Goal: Task Accomplishment & Management: Use online tool/utility

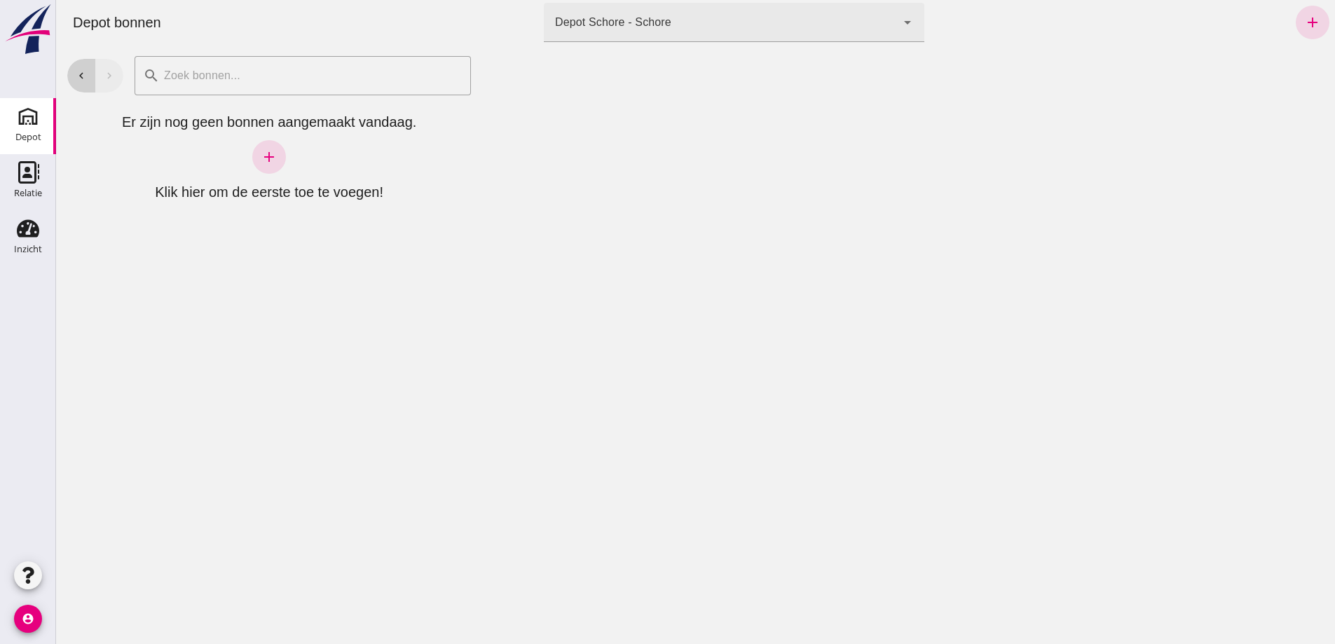
click at [88, 83] on button "chevron_left" at bounding box center [81, 76] width 28 height 34
click at [85, 82] on button "chevron_left" at bounding box center [81, 76] width 28 height 34
click at [84, 81] on icon "chevron_left" at bounding box center [81, 75] width 13 height 13
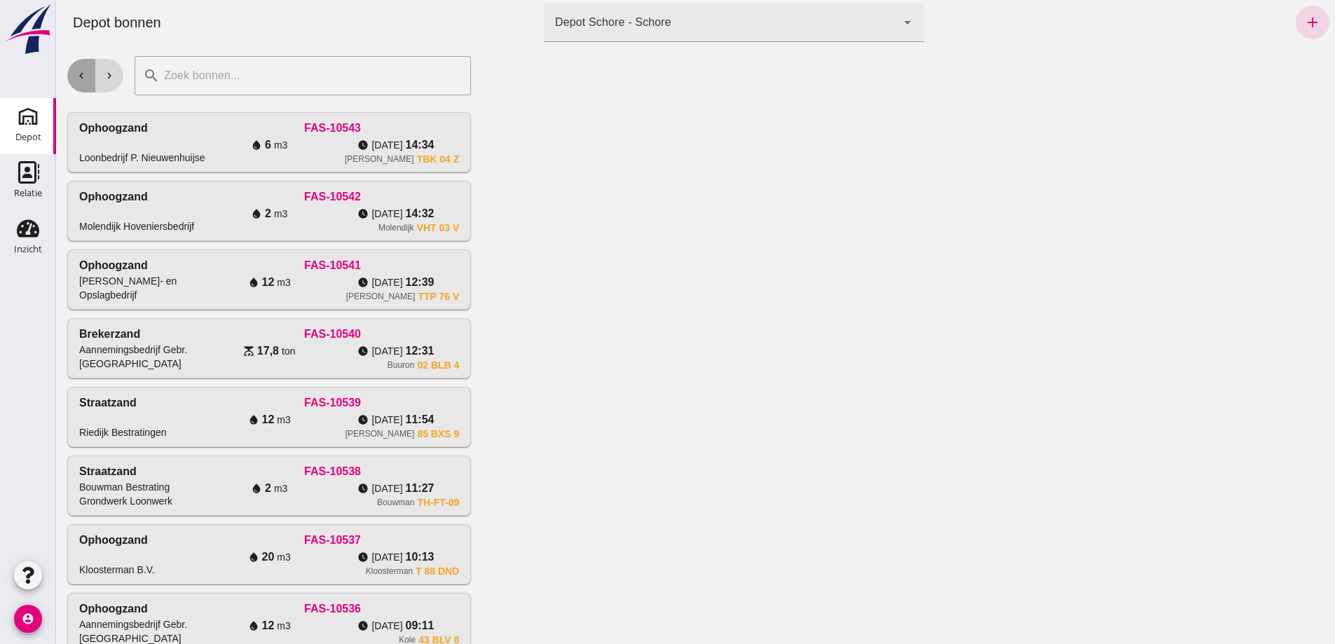
click at [84, 81] on icon "chevron_left" at bounding box center [81, 75] width 13 height 13
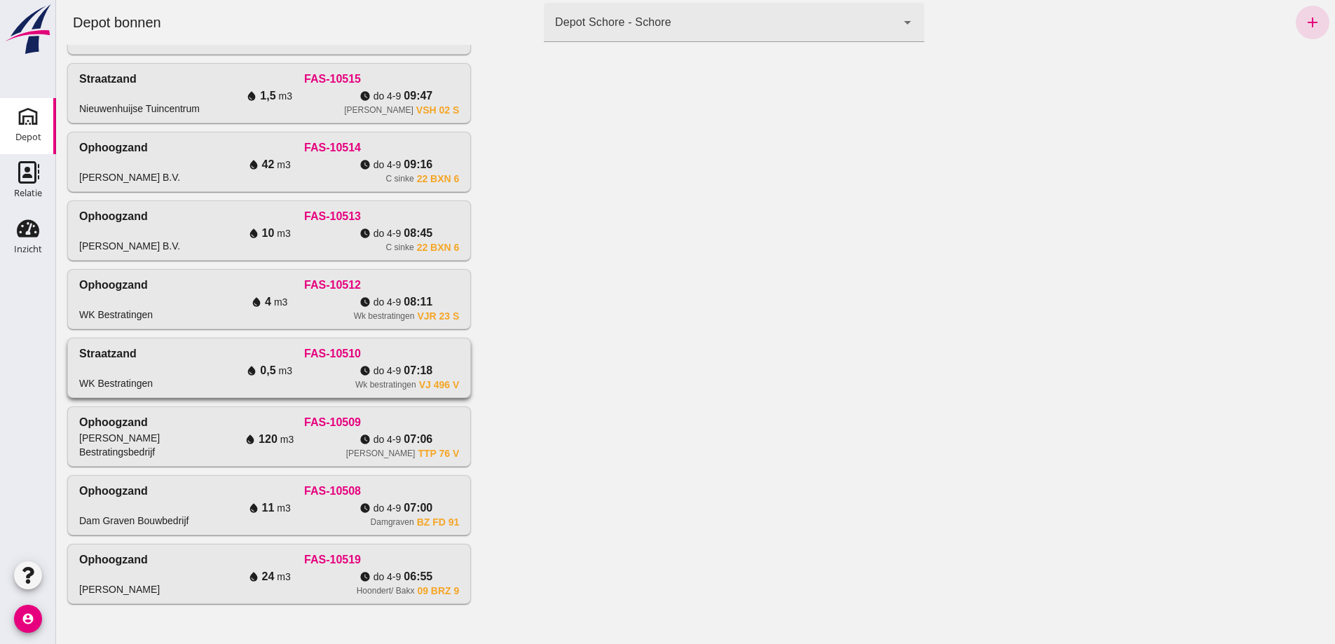
scroll to position [523, 0]
click at [385, 225] on div "watch_later [DATE] 08:45" at bounding box center [396, 233] width 127 height 17
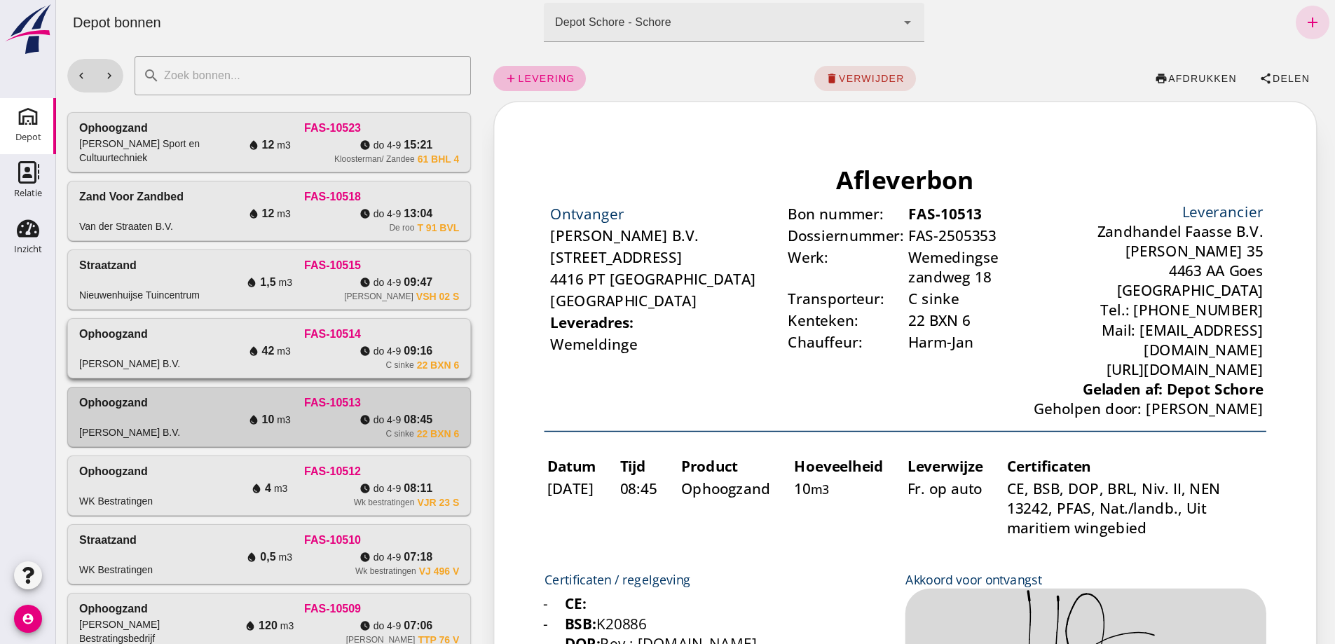
scroll to position [0, 0]
click at [118, 70] on button "chevron_right" at bounding box center [109, 76] width 28 height 34
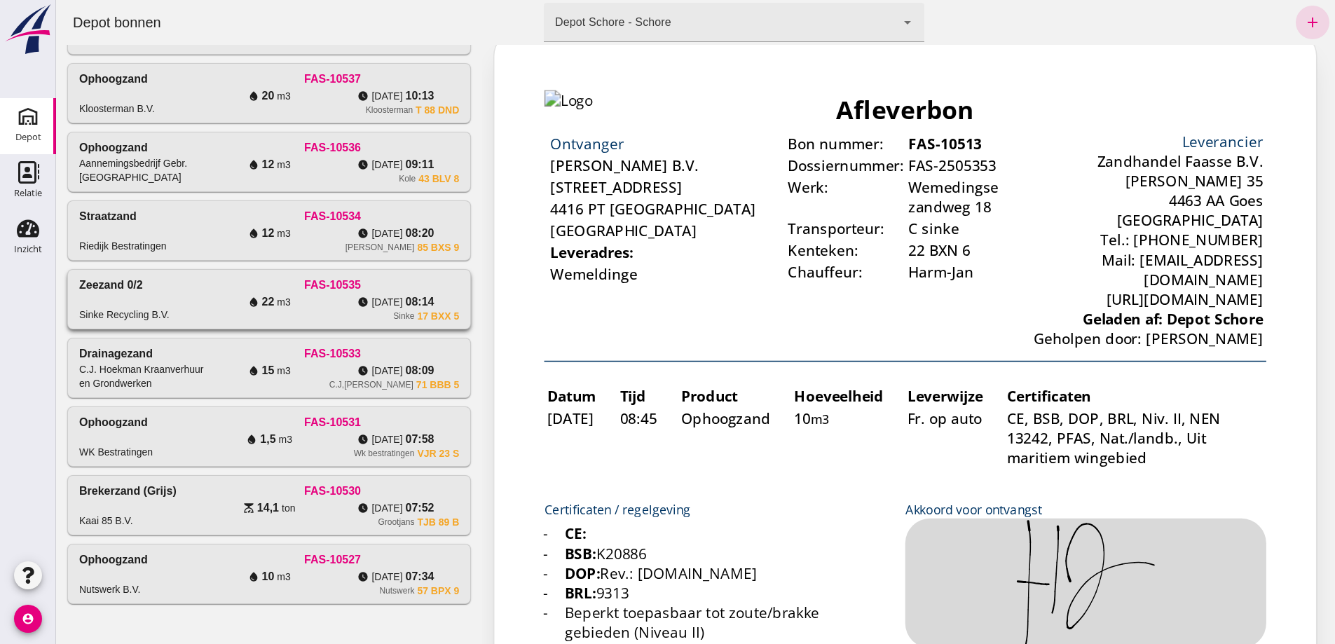
scroll to position [932, 0]
click at [335, 225] on div "watch_later [DATE] 08:20" at bounding box center [396, 233] width 127 height 17
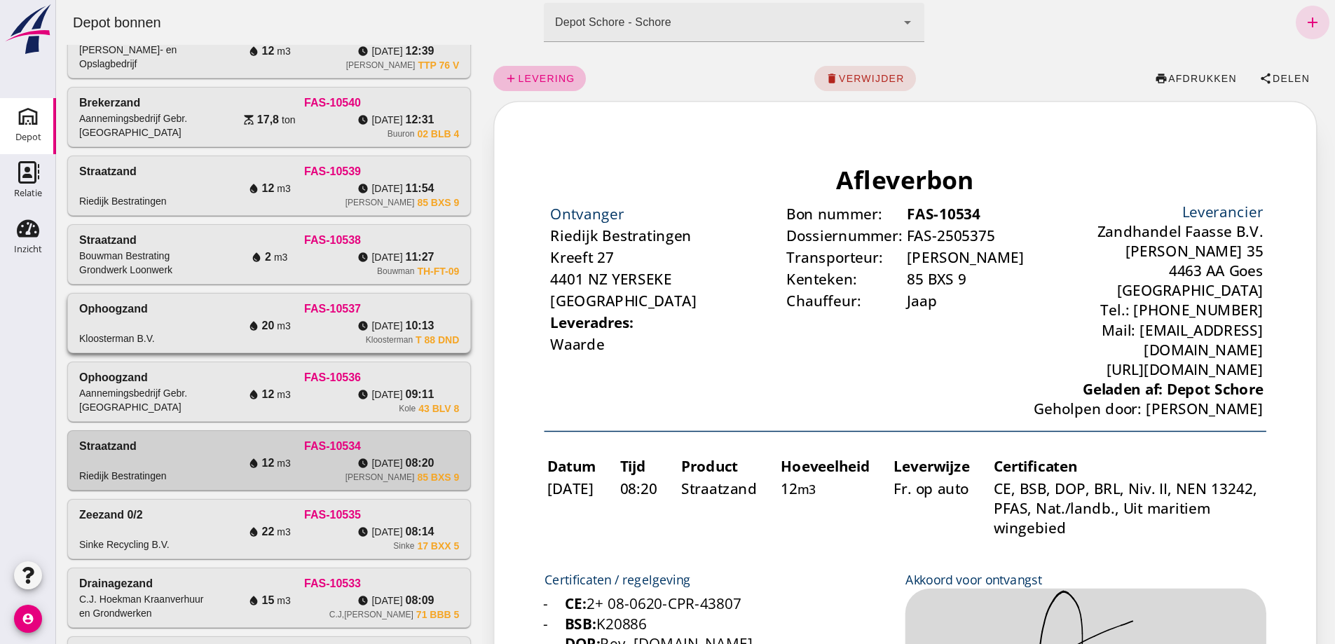
scroll to position [0, 0]
click at [333, 60] on div "watch_later [DATE] 12:39" at bounding box center [396, 51] width 127 height 17
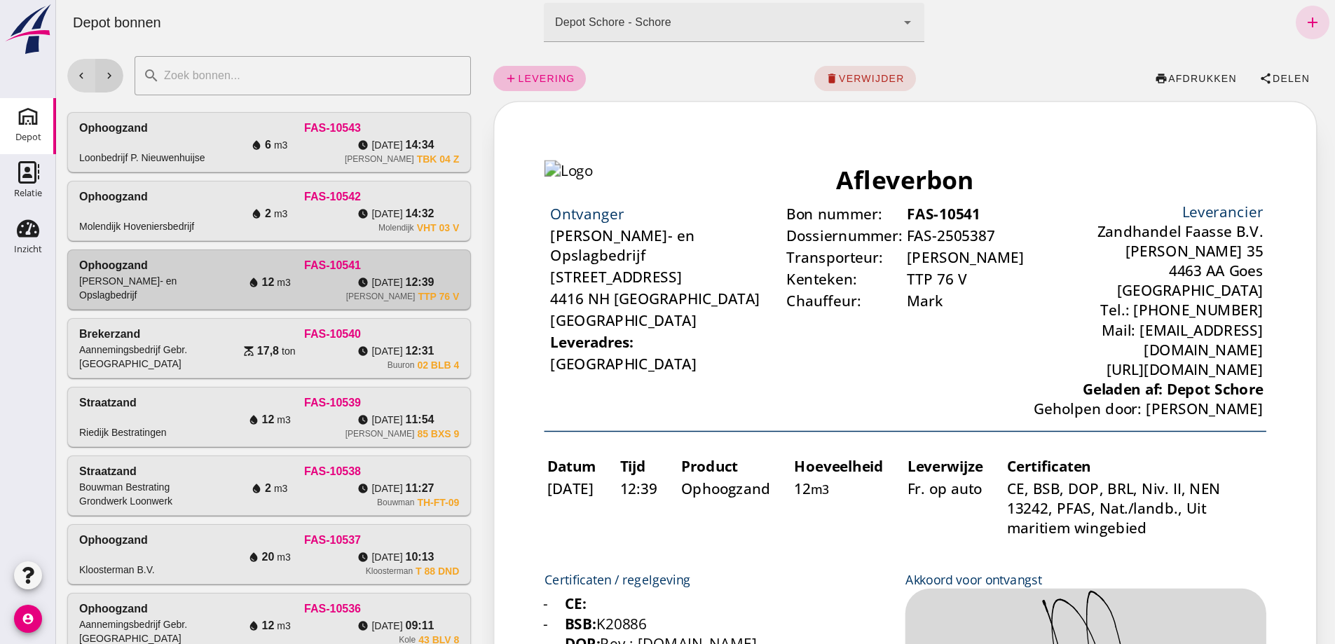
click at [111, 78] on icon "chevron_right" at bounding box center [109, 75] width 13 height 13
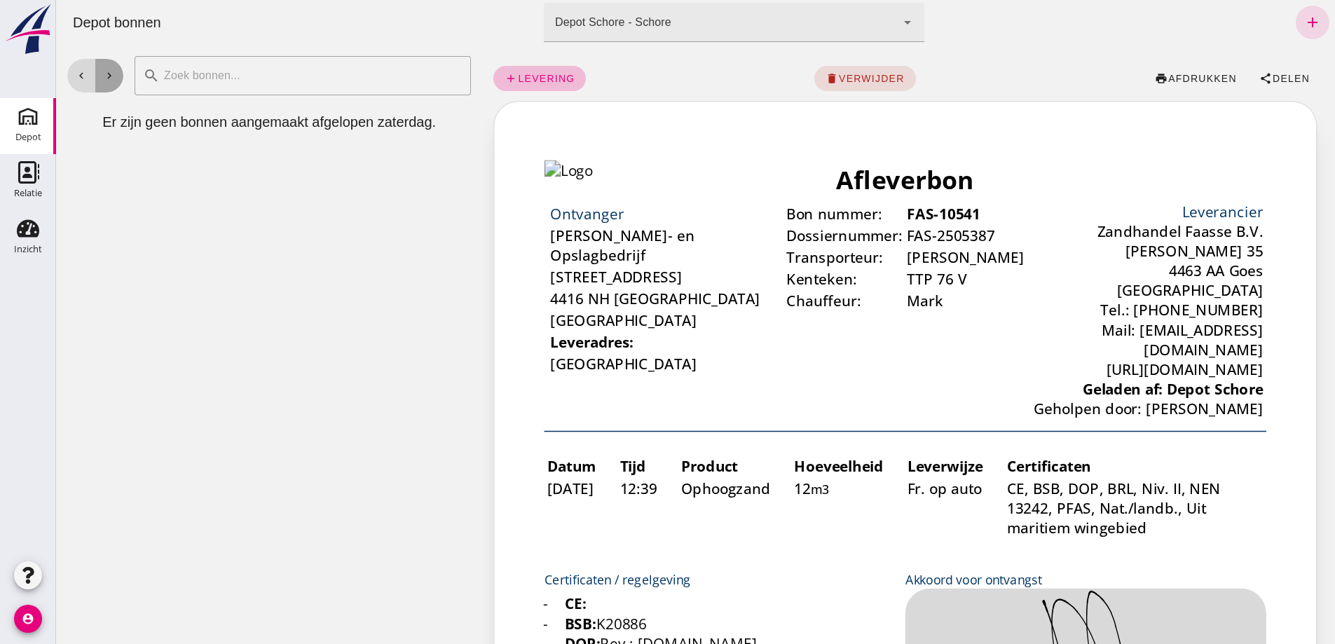
click at [111, 78] on icon "chevron_right" at bounding box center [109, 75] width 13 height 13
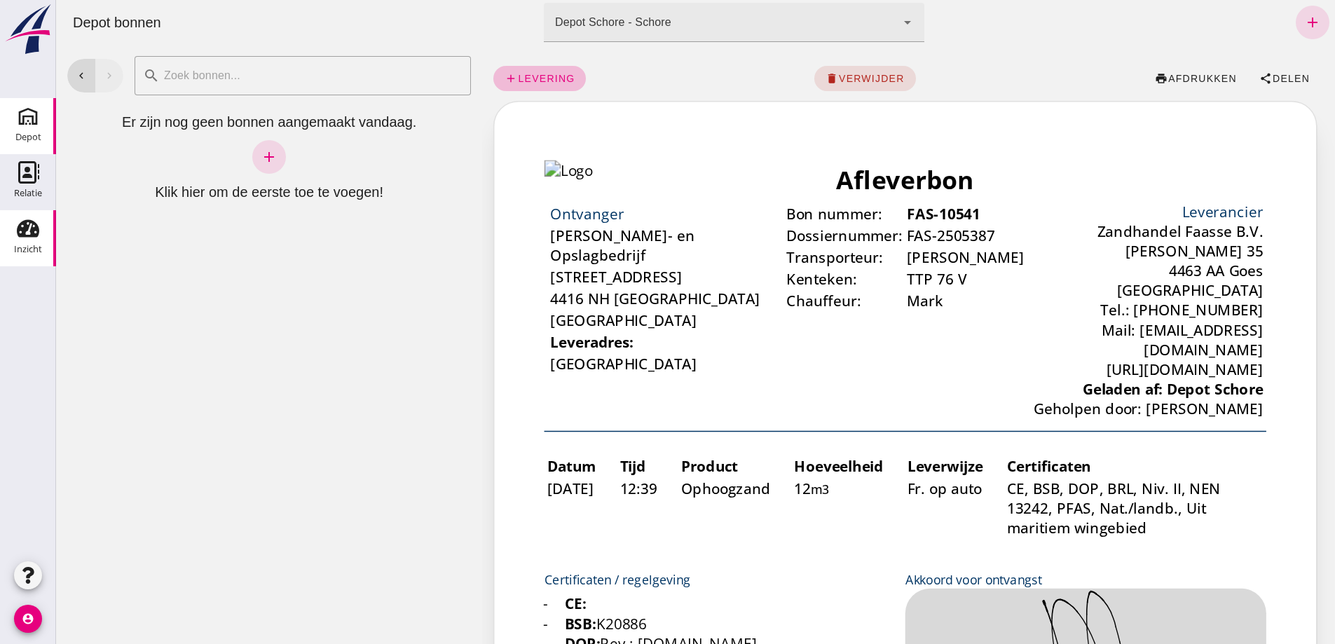
click at [25, 242] on div "Inzicht" at bounding box center [28, 250] width 28 height 20
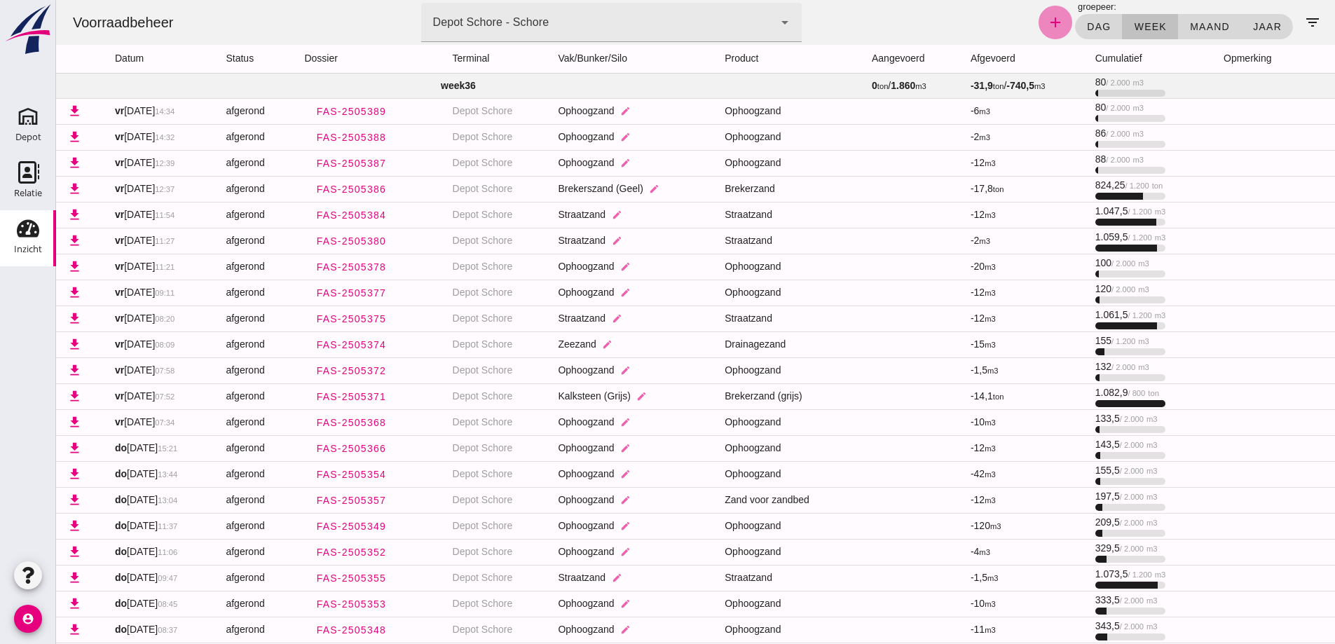
click at [1047, 22] on icon "add" at bounding box center [1055, 22] width 17 height 17
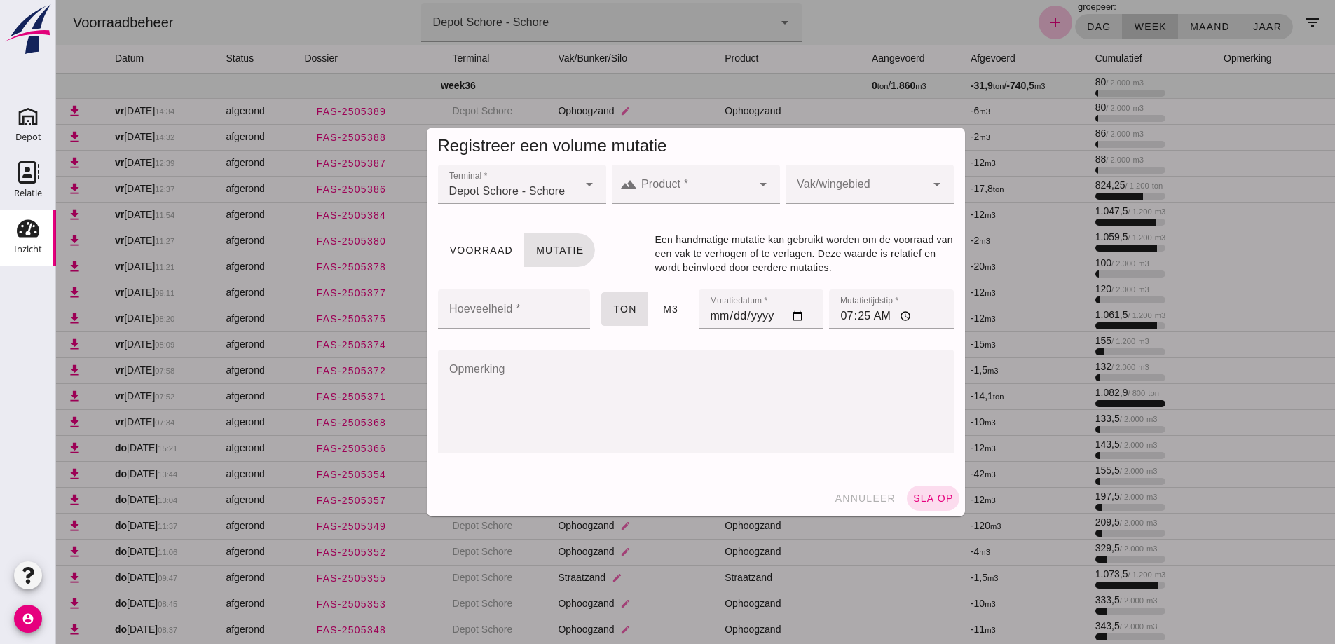
click at [755, 186] on icon "arrow_drop_down" at bounding box center [763, 184] width 17 height 17
type input "`drainage zand"
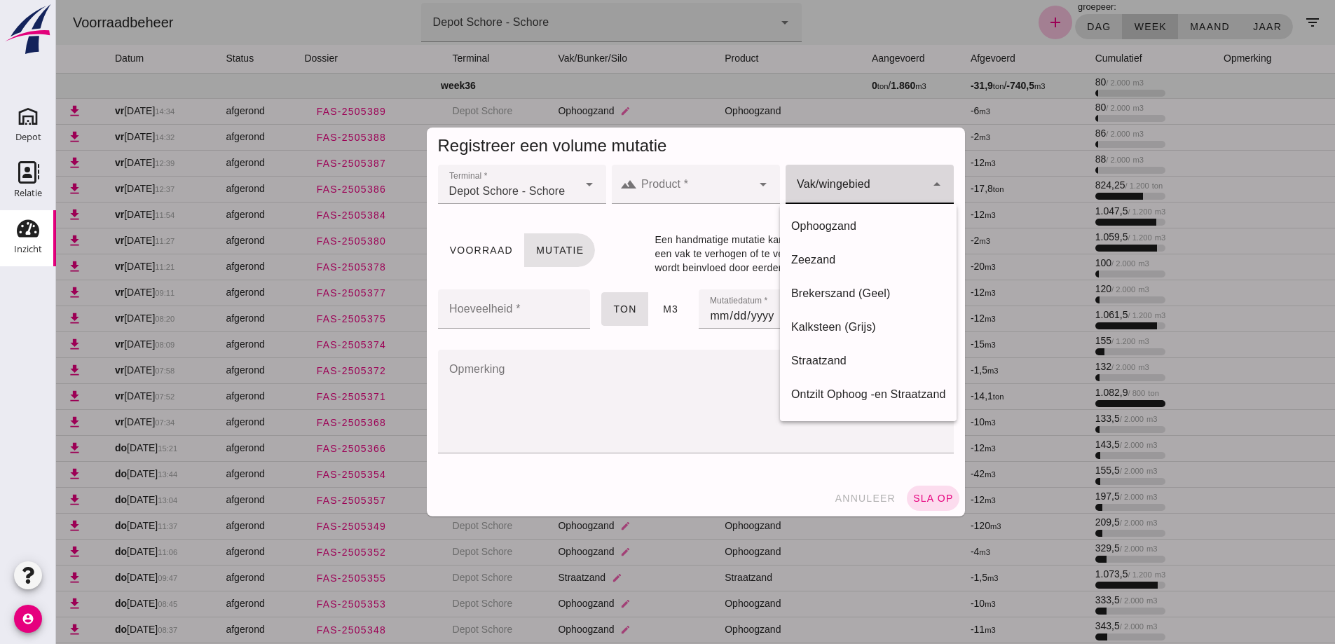
click at [861, 183] on div at bounding box center [856, 184] width 140 height 39
click at [657, 184] on input "Product *" at bounding box center [694, 191] width 115 height 17
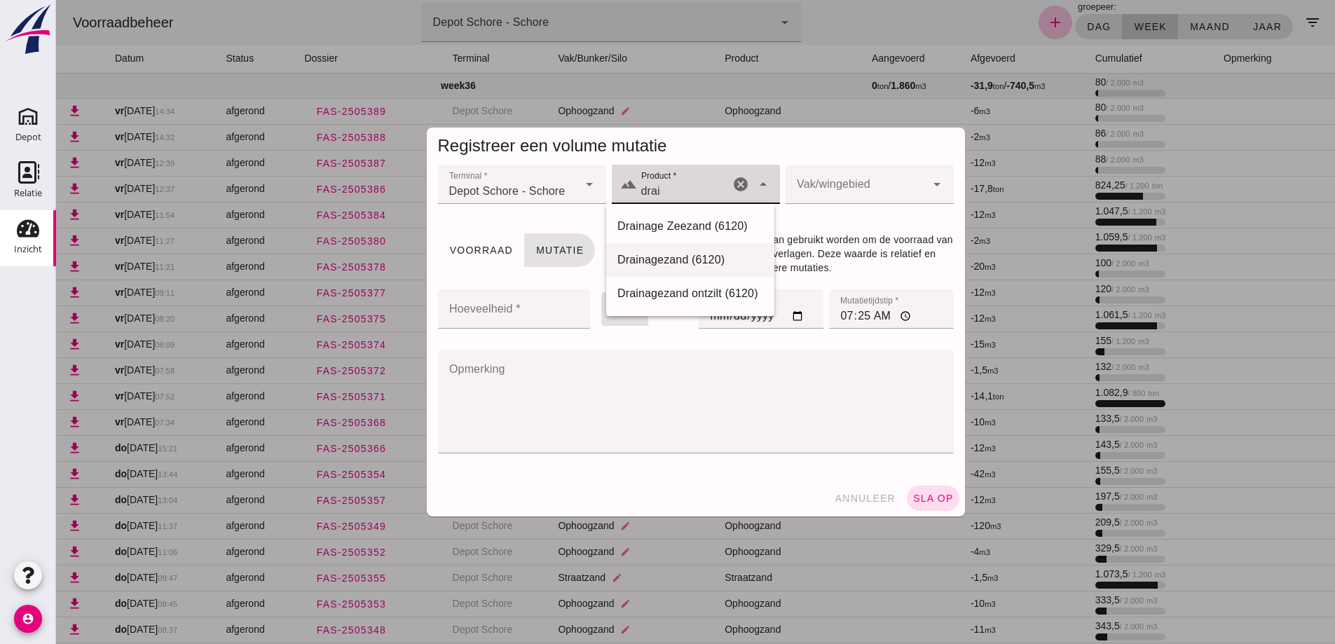
click at [673, 252] on div "Drainagezand (6120)" at bounding box center [690, 260] width 146 height 17
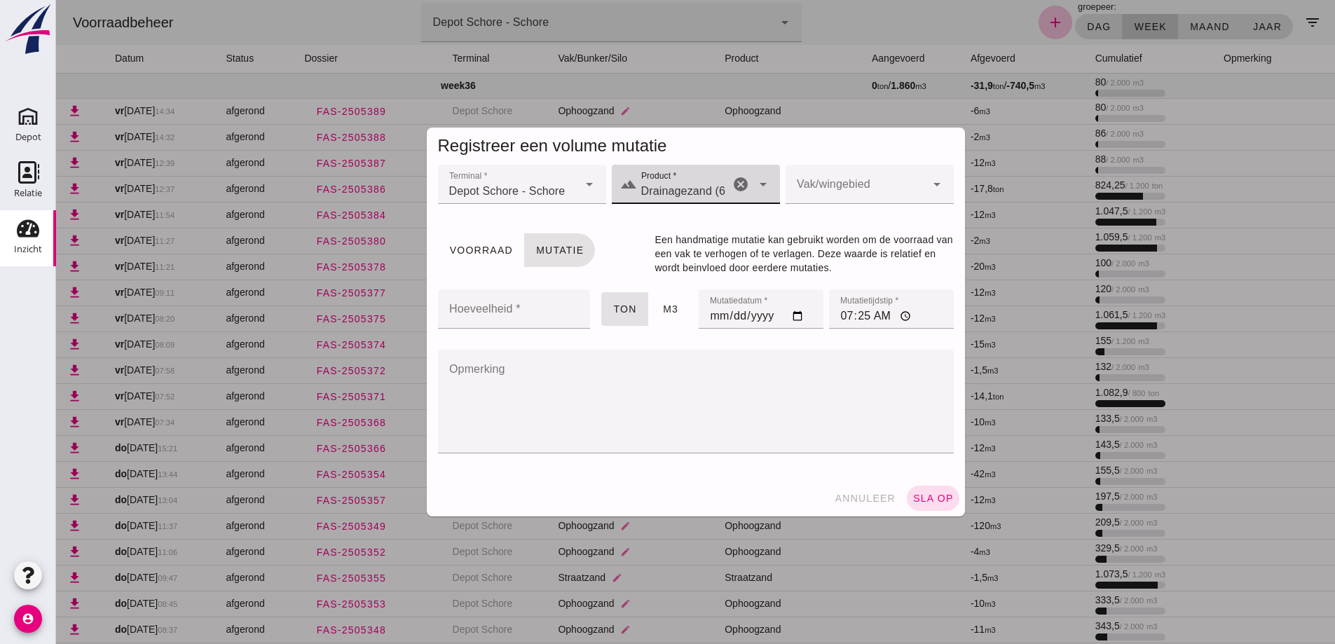
type input "Drainagezand (6120)"
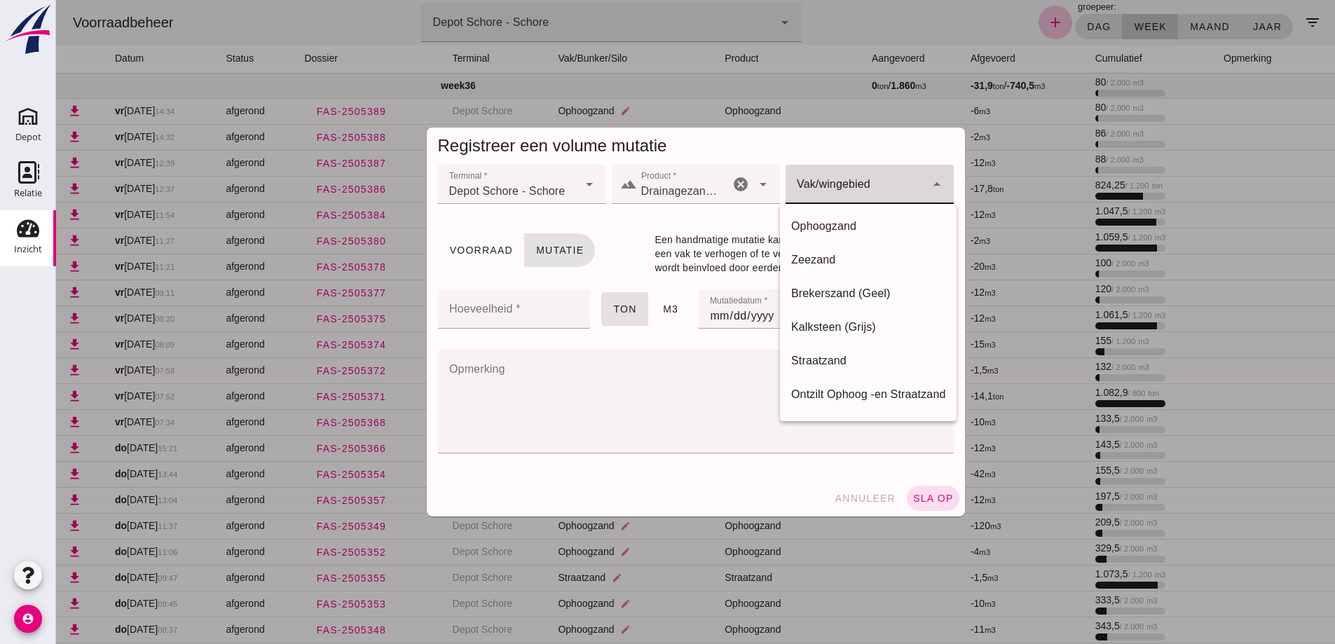
click at [835, 183] on div at bounding box center [856, 184] width 140 height 39
click at [817, 259] on div "Zeezand" at bounding box center [868, 260] width 154 height 17
type input "280"
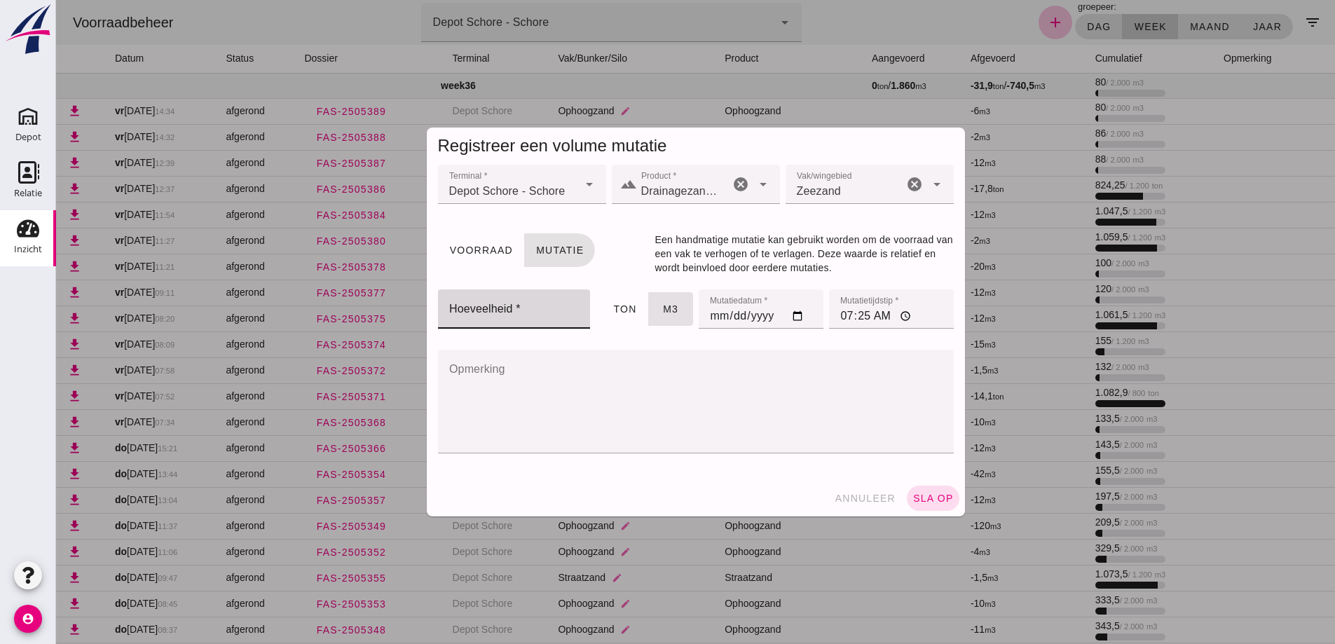
click at [544, 310] on input "Hoeveelheid *" at bounding box center [510, 308] width 144 height 39
type input "-57"
click at [847, 318] on input "07:25" at bounding box center [891, 308] width 125 height 39
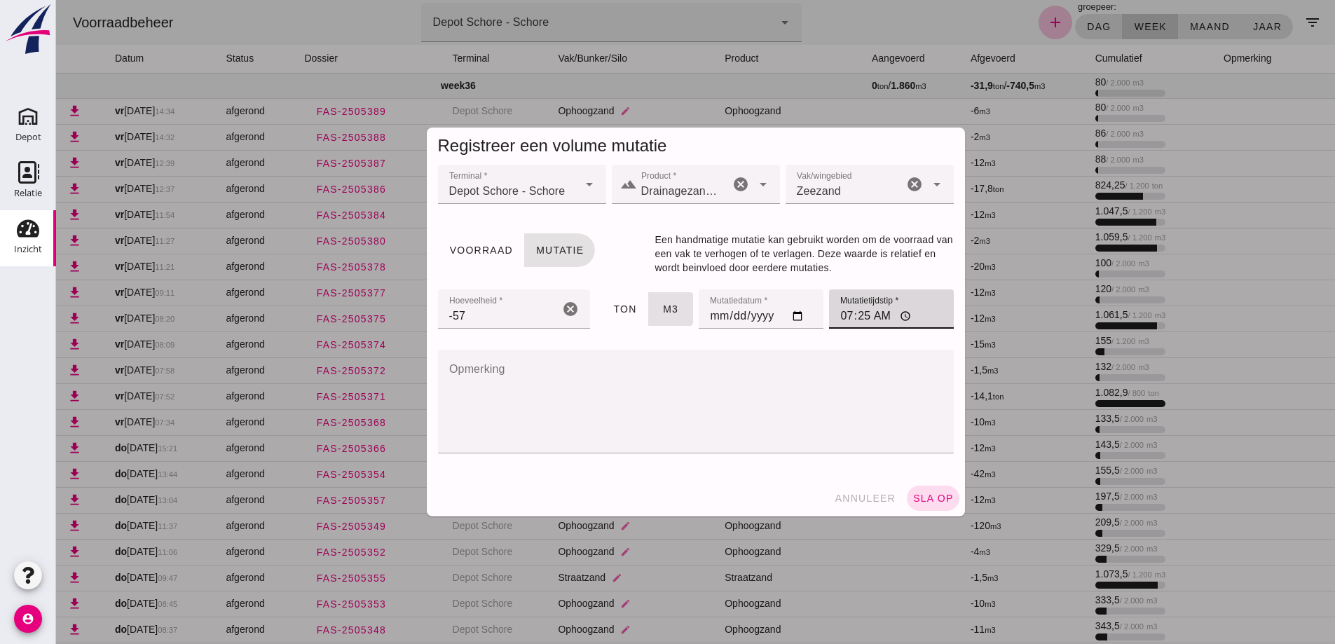
type input "07:00"
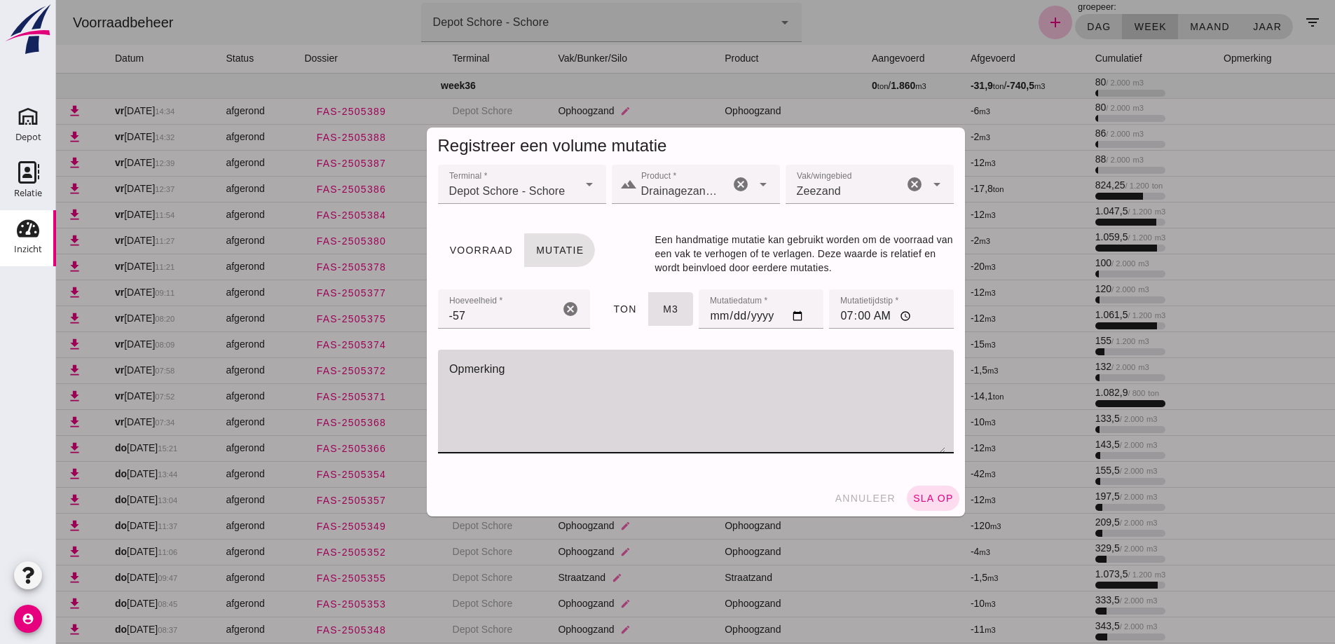
click at [522, 374] on textarea "Opmerking" at bounding box center [691, 402] width 507 height 104
type textarea "deel gereden in vak brekerzand"
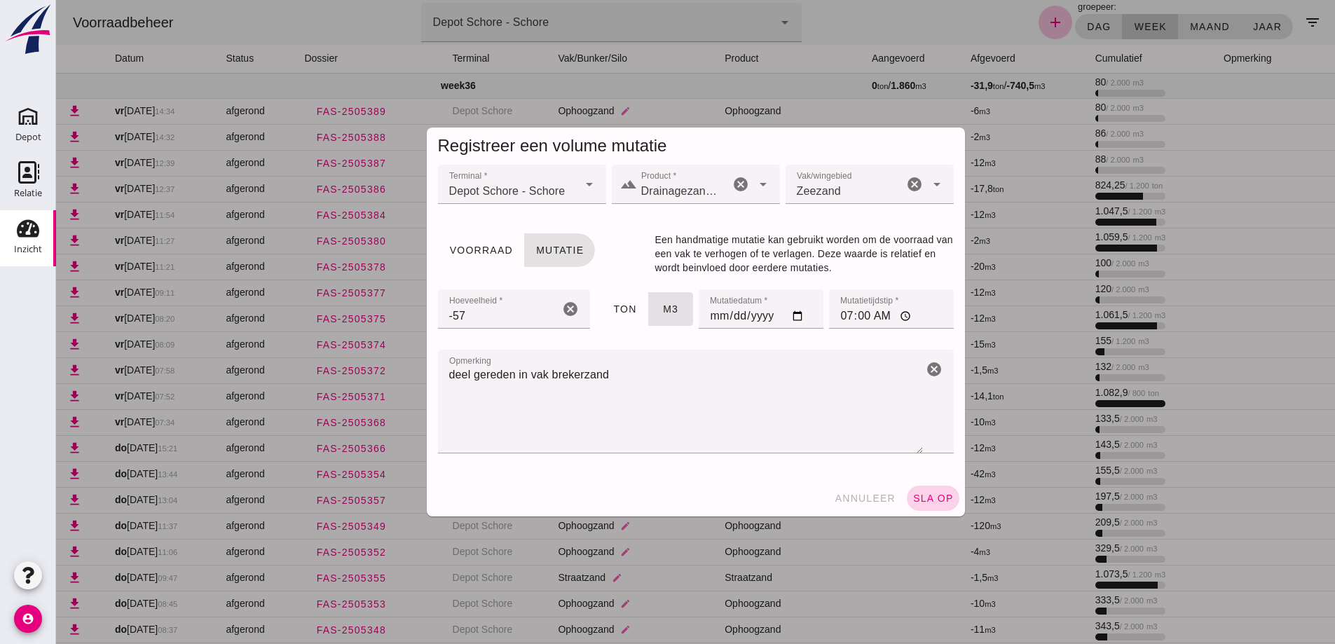
click at [934, 494] on span "sla op" at bounding box center [932, 498] width 41 height 11
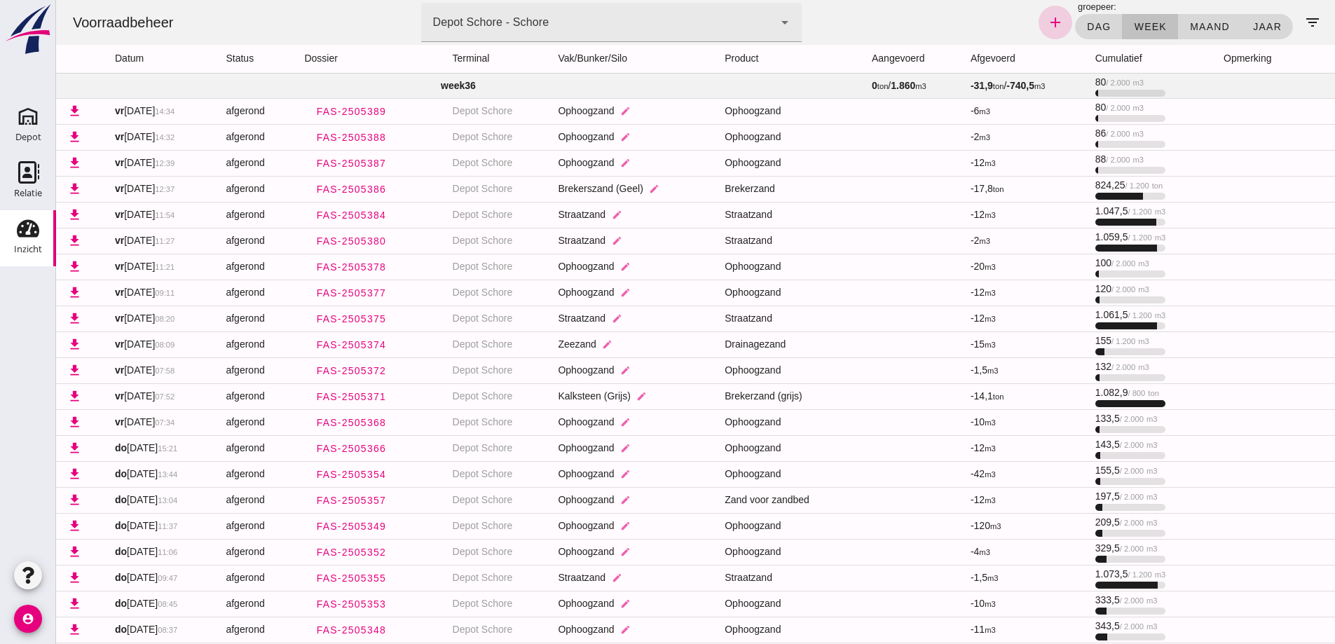
click at [1050, 25] on icon "add" at bounding box center [1055, 22] width 17 height 17
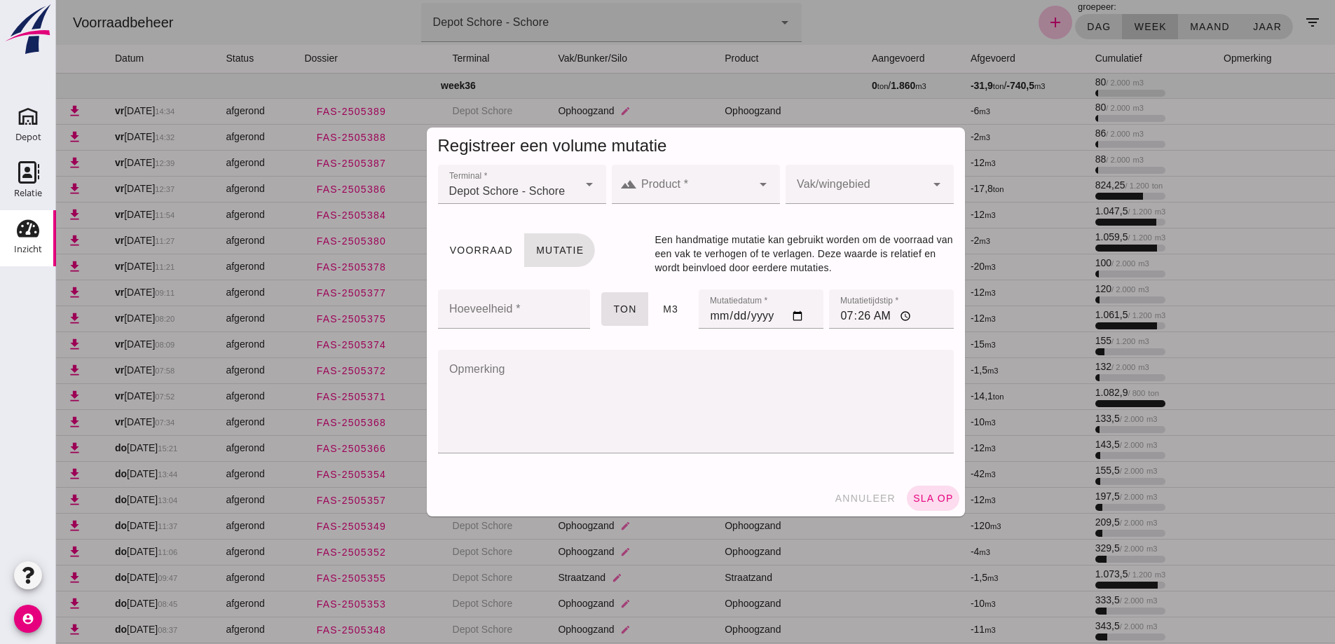
click at [706, 183] on input "Product *" at bounding box center [694, 191] width 115 height 17
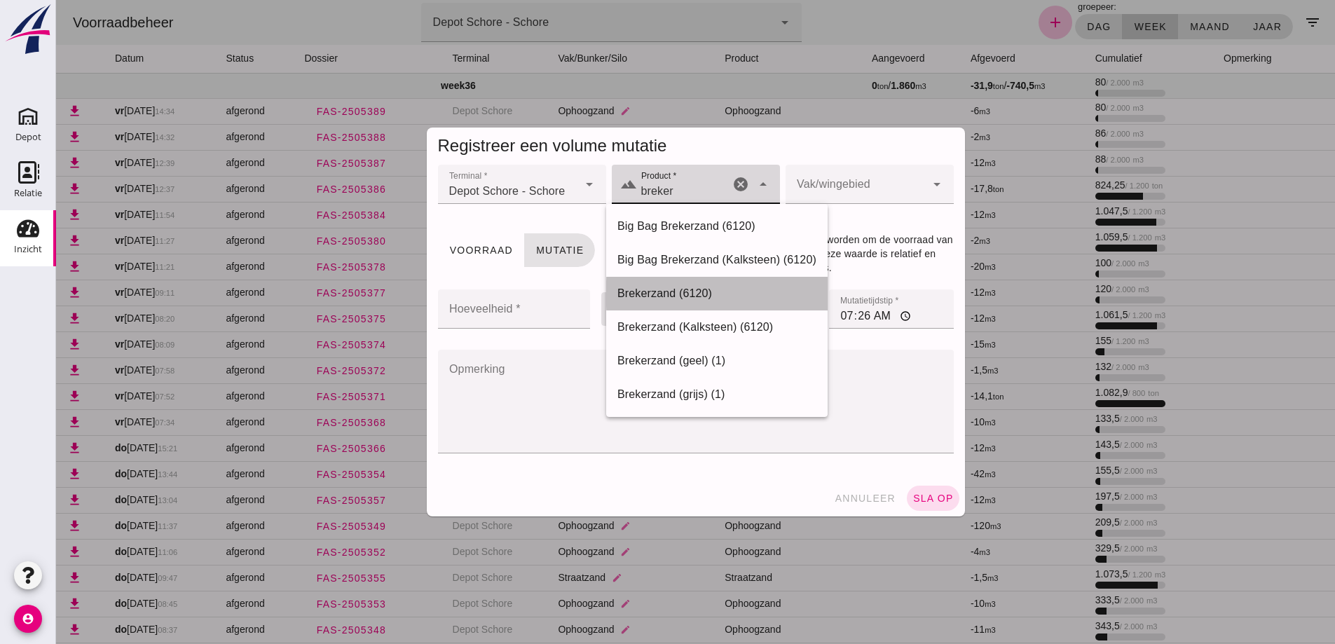
click at [666, 294] on div "Brekerzand (6120)" at bounding box center [716, 293] width 199 height 17
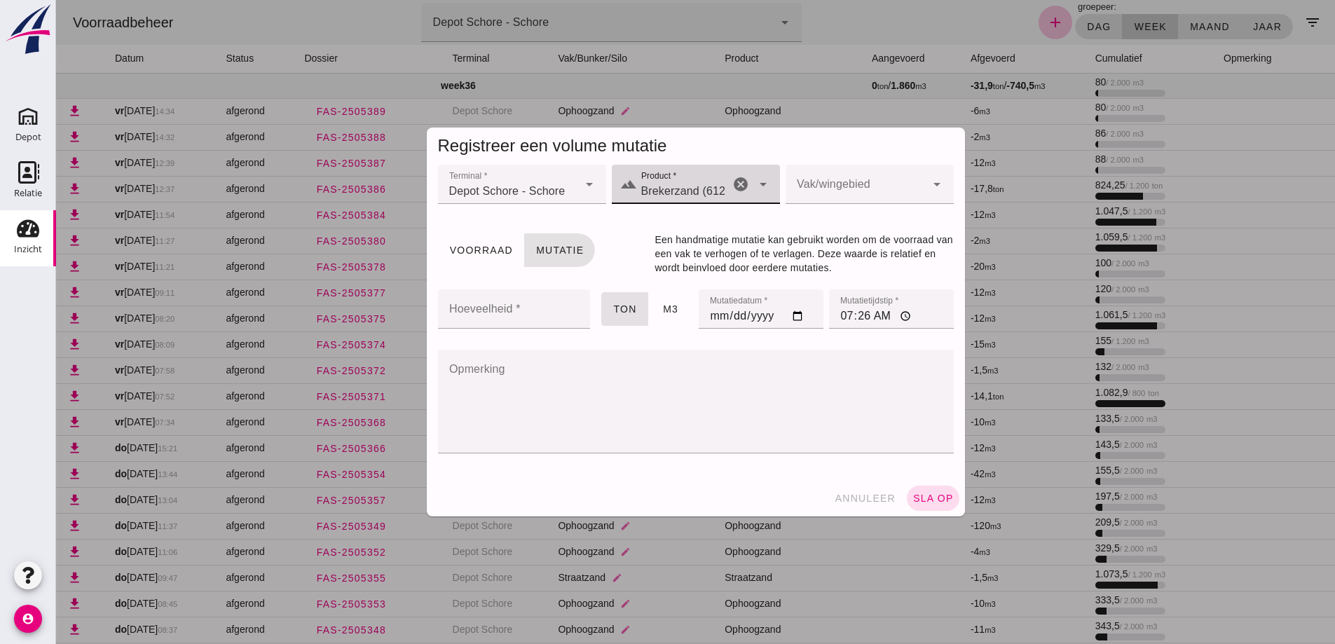
type input "Brekerzand (6120)"
click at [823, 180] on div at bounding box center [856, 184] width 140 height 39
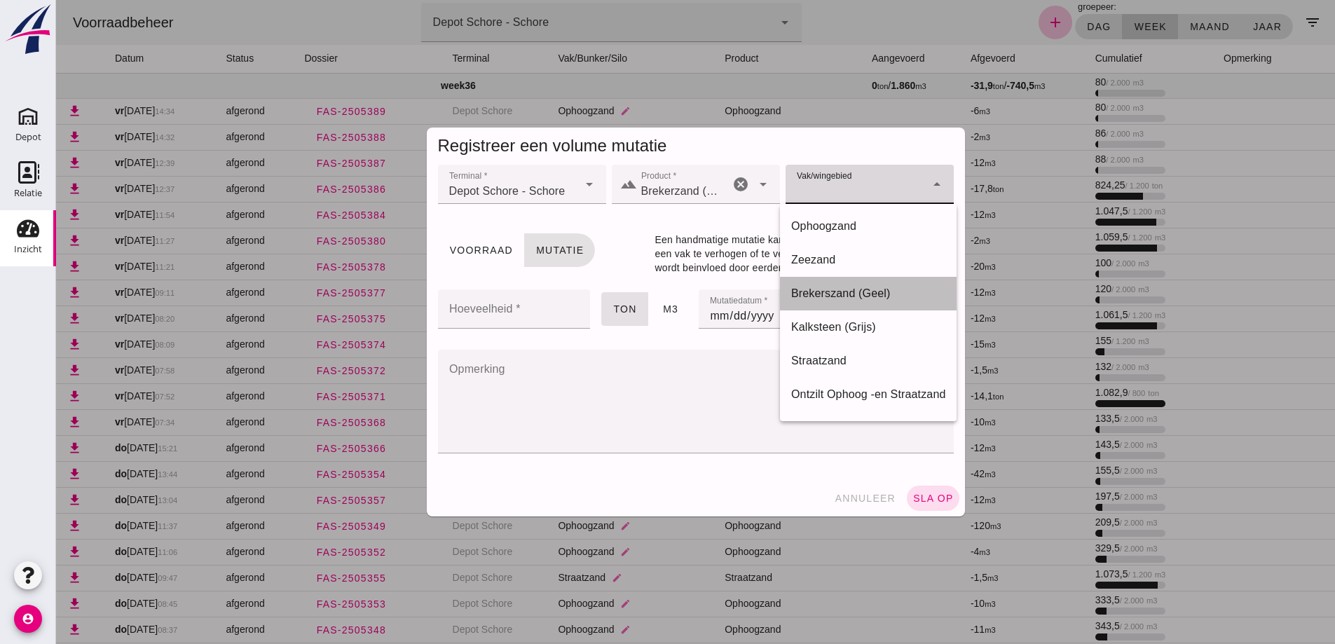
click at [834, 294] on div "Brekerszand (Geel)" at bounding box center [868, 293] width 154 height 17
type input "281"
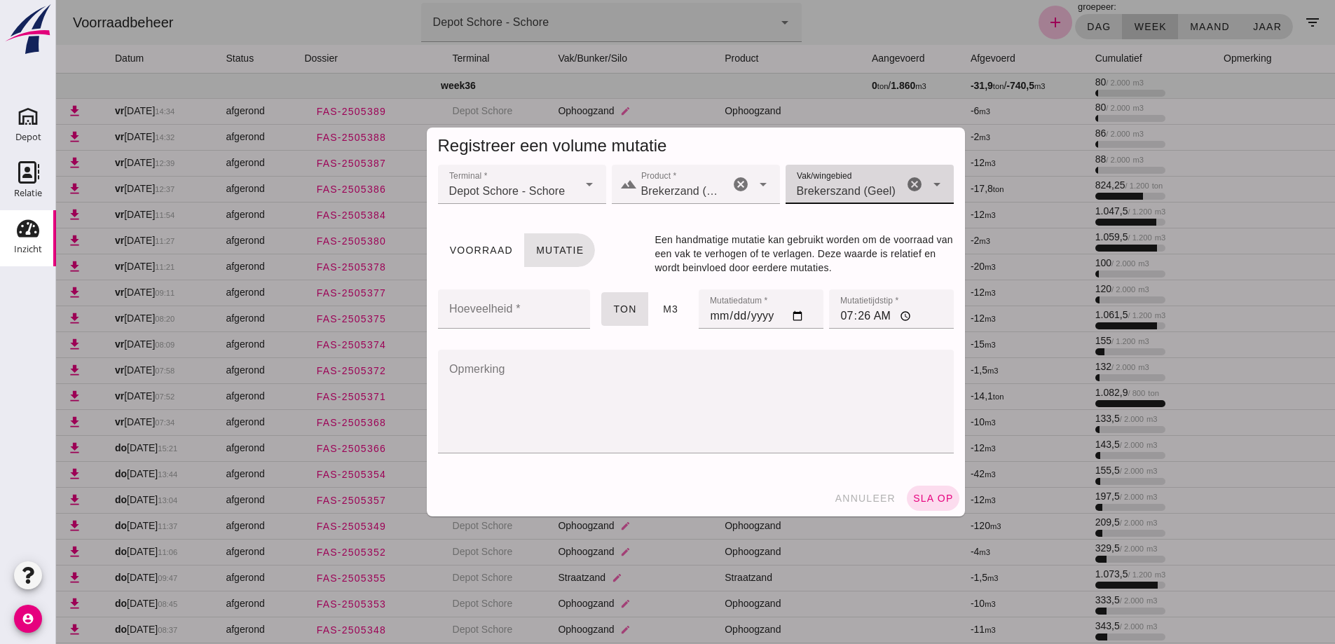
click at [540, 310] on input "Hoeveelheid *" at bounding box center [510, 308] width 144 height 39
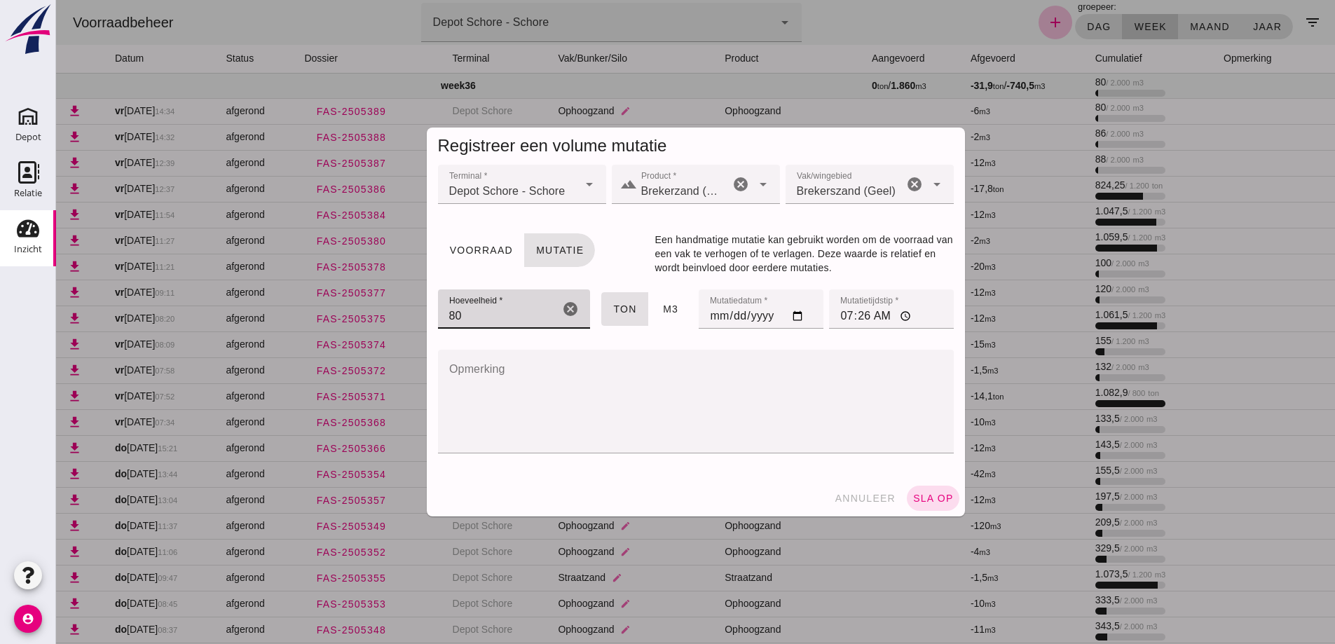
type input "80"
click at [842, 317] on input "07:26" at bounding box center [891, 308] width 125 height 39
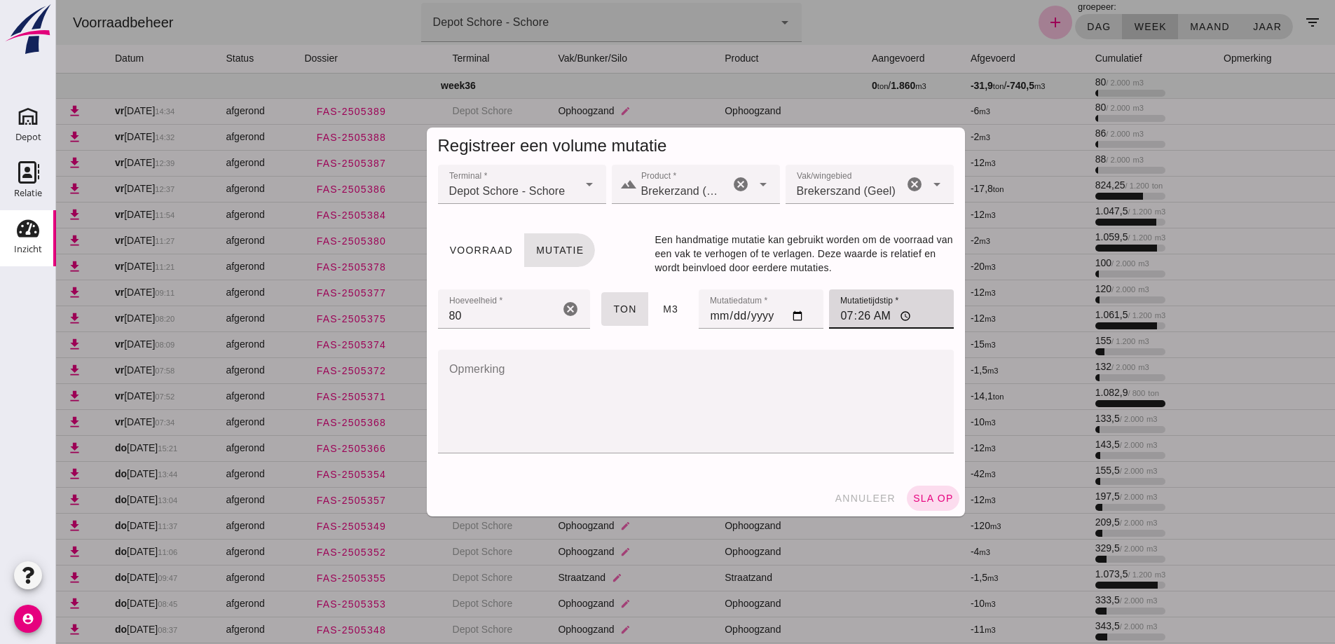
type input "07:00"
click at [559, 388] on textarea "Opmerking" at bounding box center [691, 402] width 507 height 104
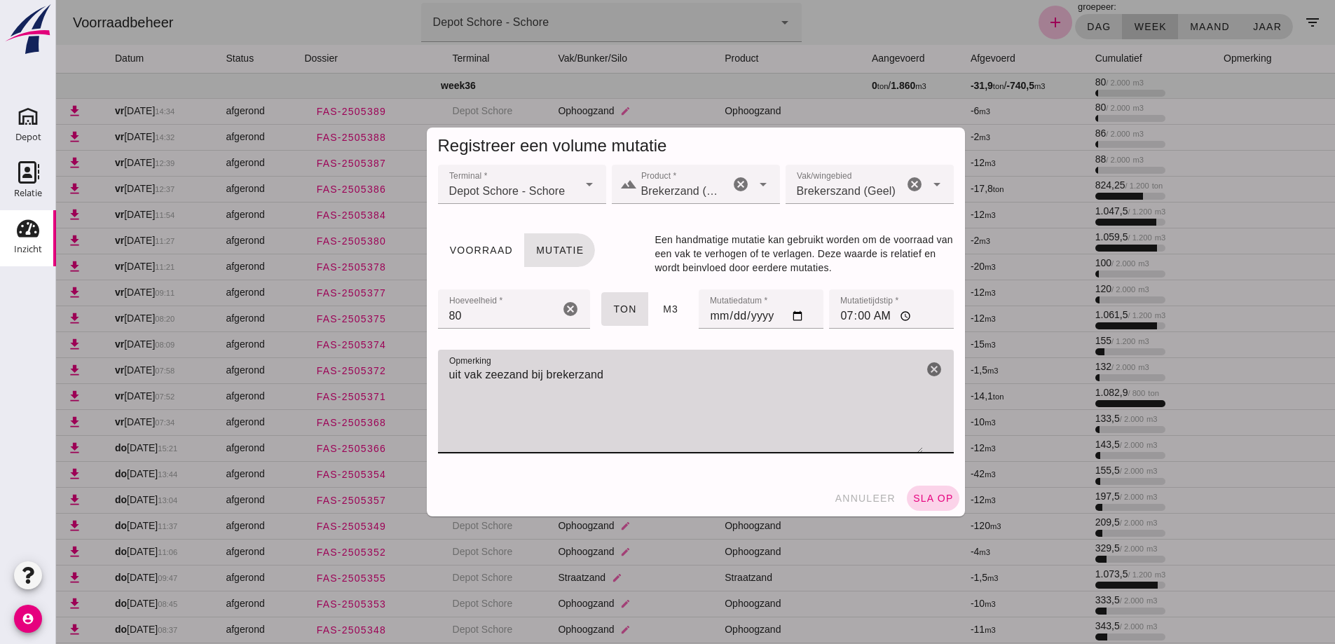
type textarea "uit vak zeezand bij brekerzand"
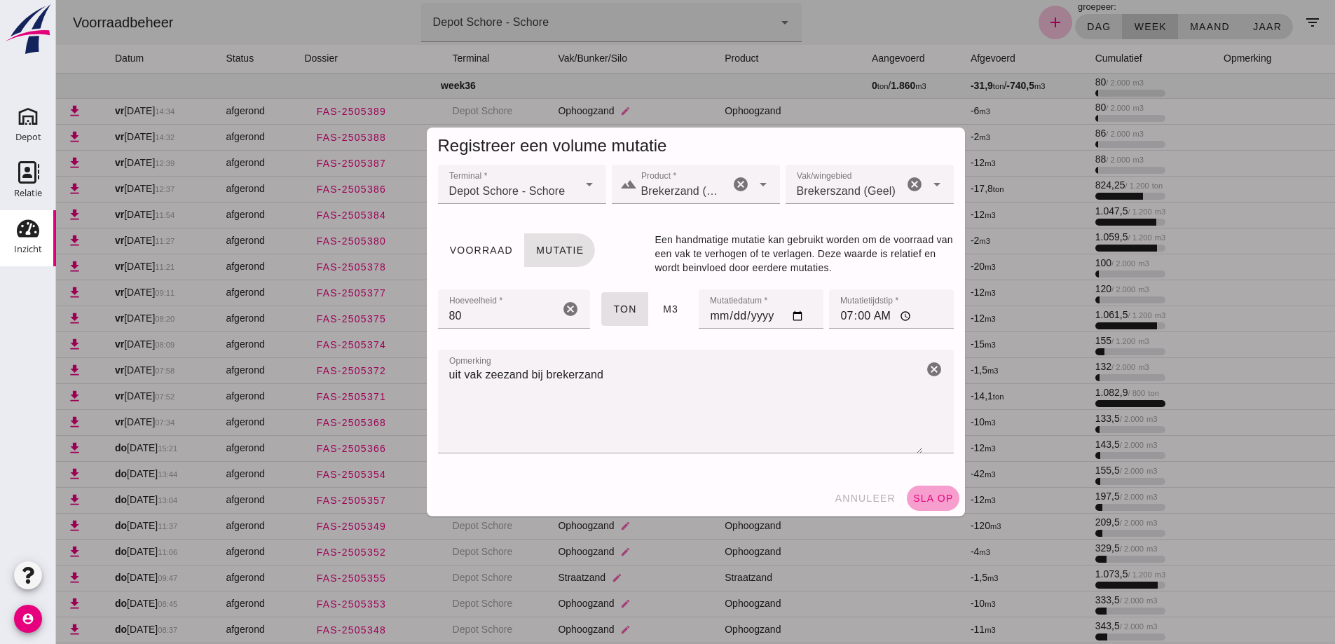
click at [931, 498] on span "sla op" at bounding box center [932, 498] width 41 height 11
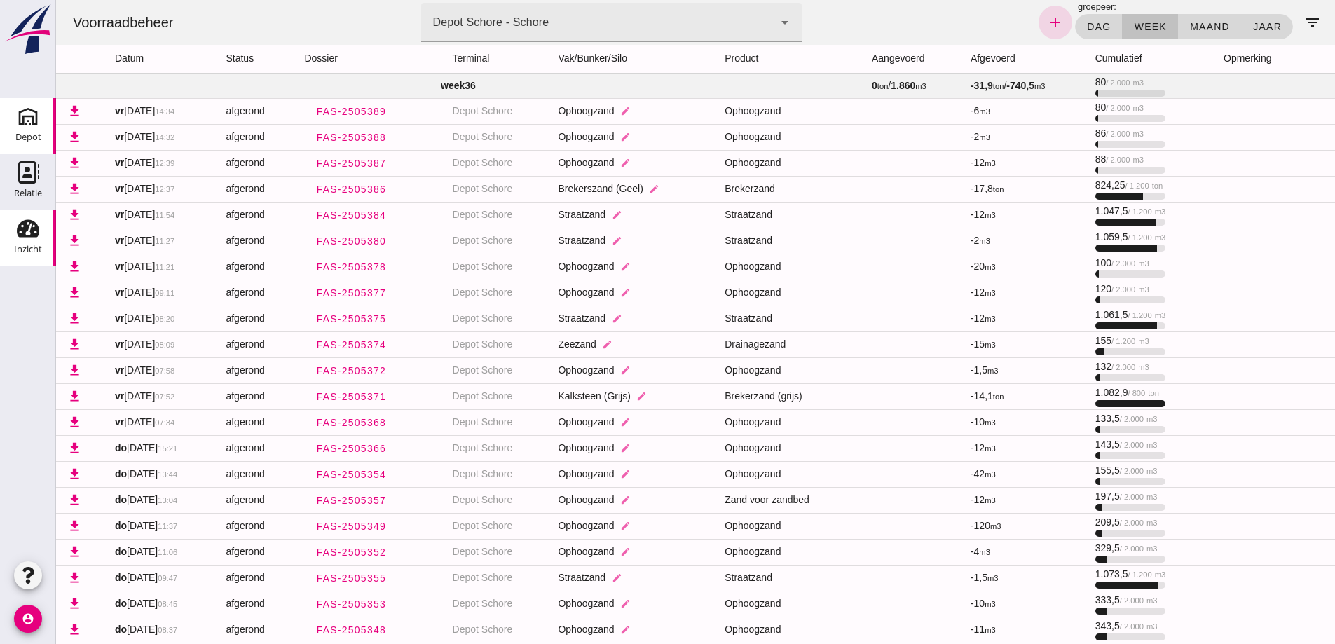
click at [40, 123] on div "Depot" at bounding box center [28, 116] width 34 height 22
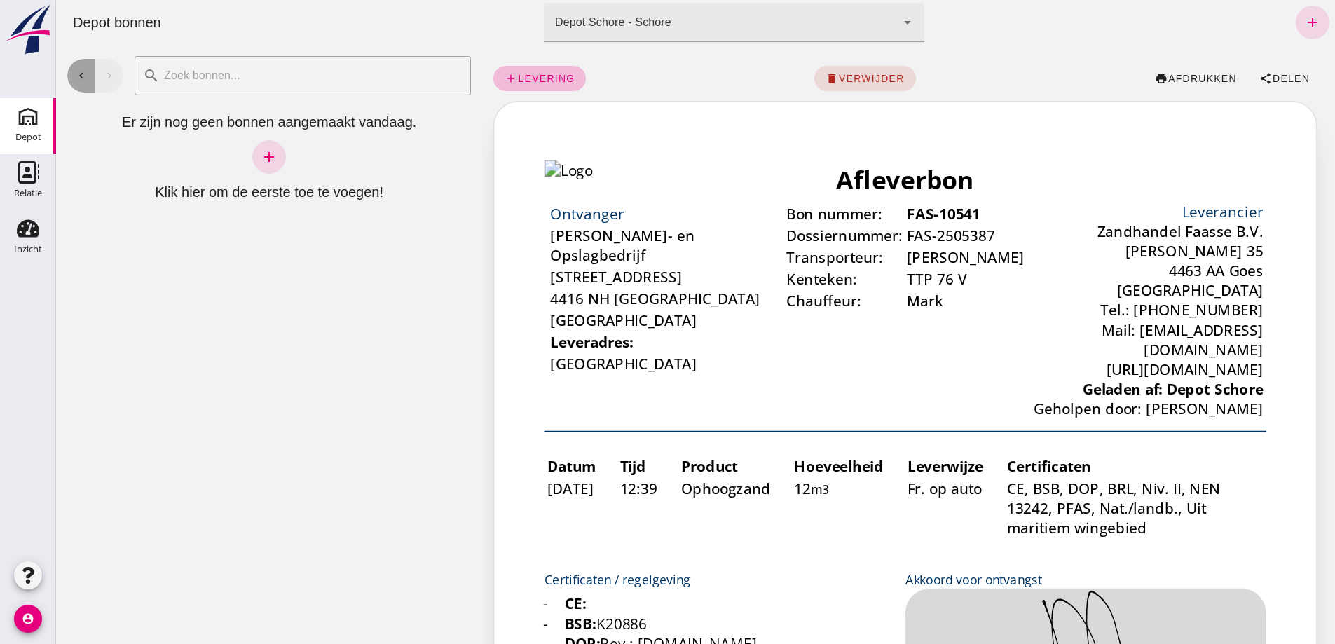
click at [74, 73] on button "chevron_left" at bounding box center [81, 76] width 28 height 34
click at [79, 78] on icon "chevron_left" at bounding box center [81, 75] width 13 height 13
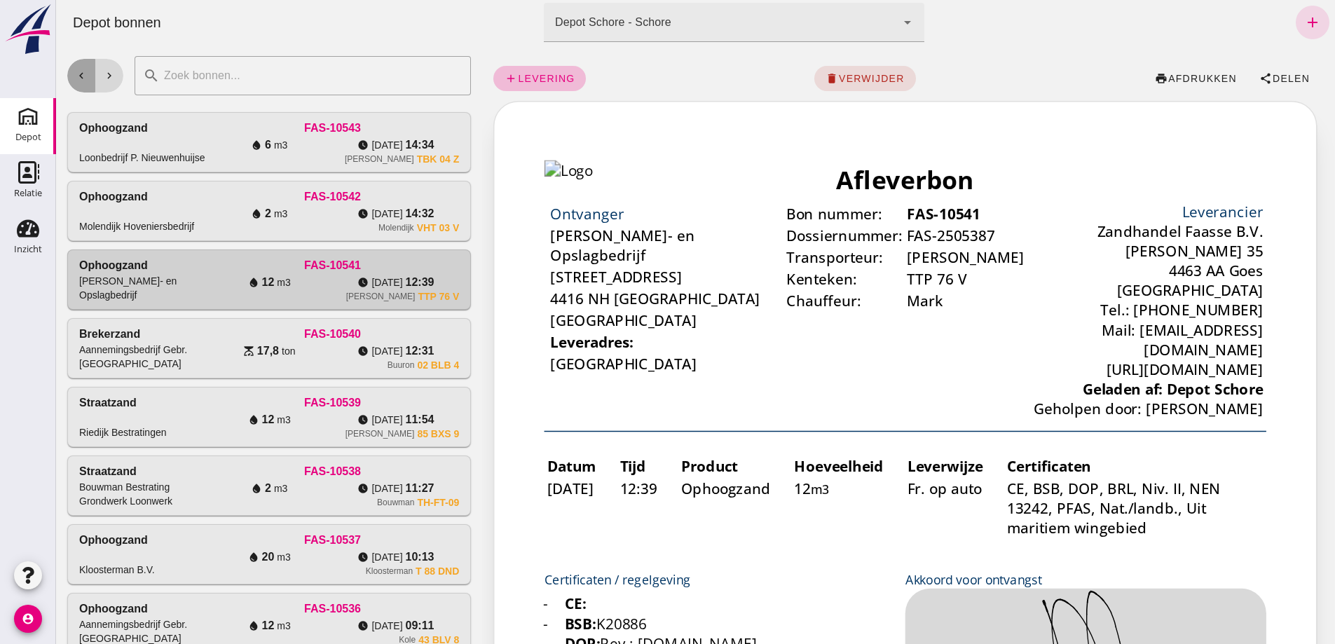
click at [78, 80] on icon "chevron_left" at bounding box center [81, 75] width 13 height 13
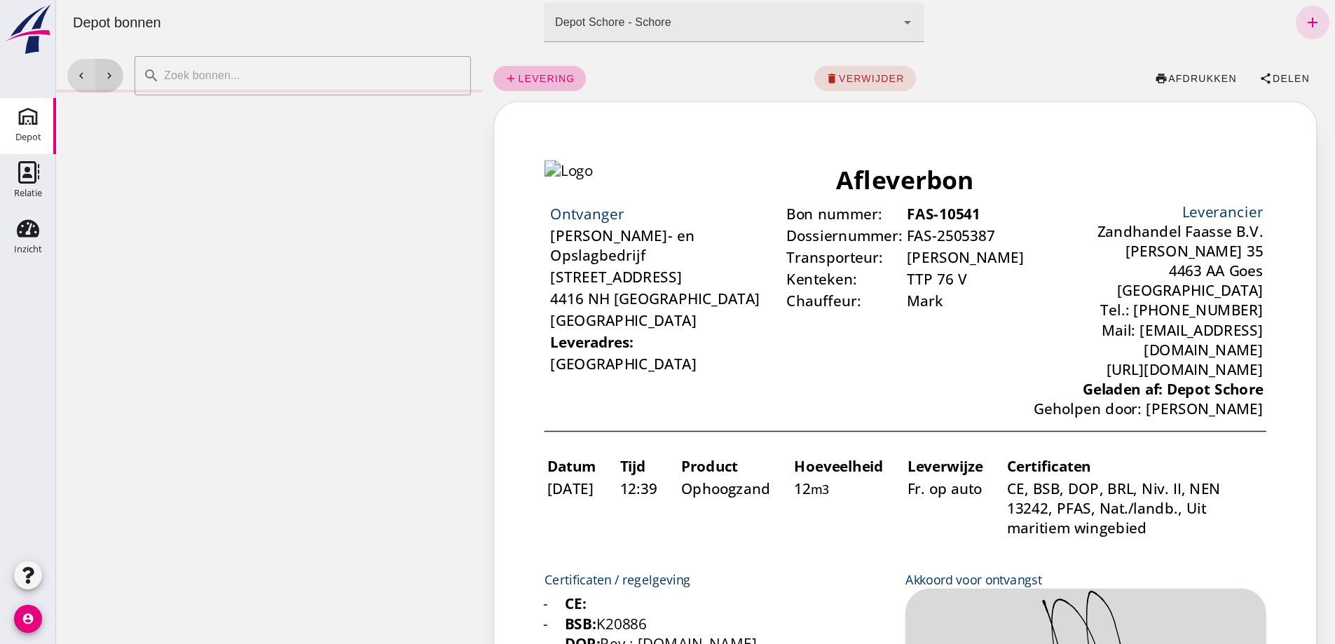
click at [115, 72] on icon "chevron_right" at bounding box center [109, 75] width 13 height 13
